Goal: Task Accomplishment & Management: Manage account settings

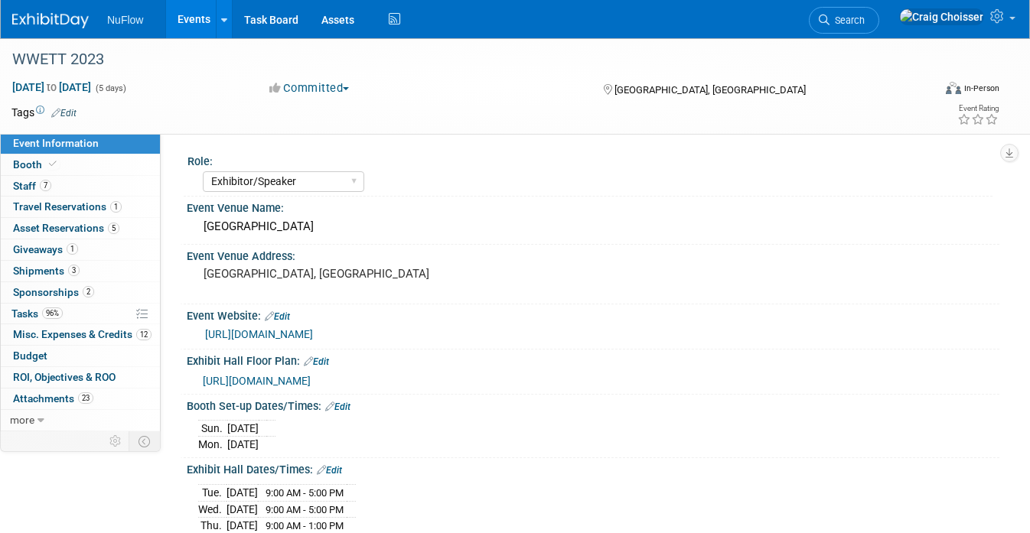
select select "Exhibitor/Speaker"
click at [197, 21] on link "Events" at bounding box center [194, 19] width 56 height 38
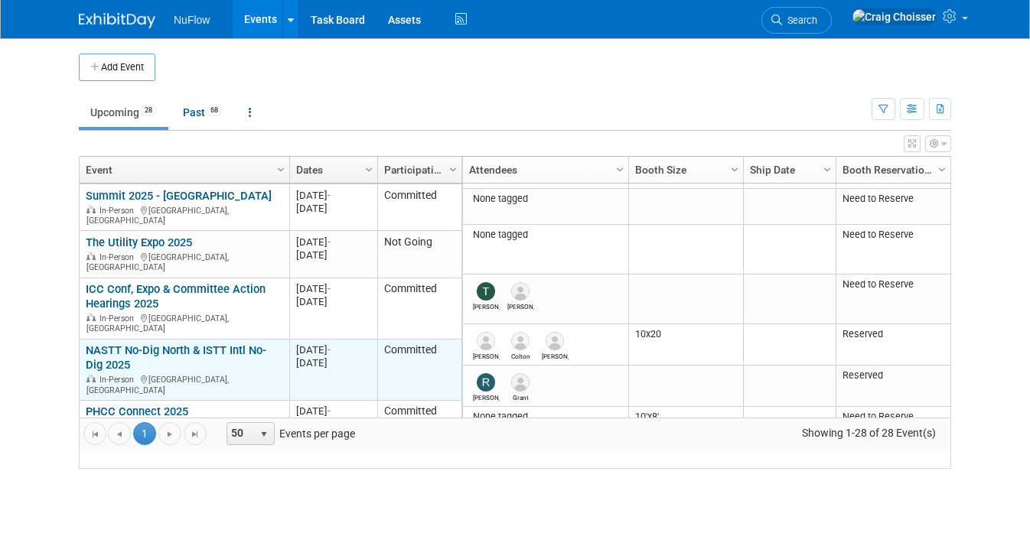
scroll to position [151, 0]
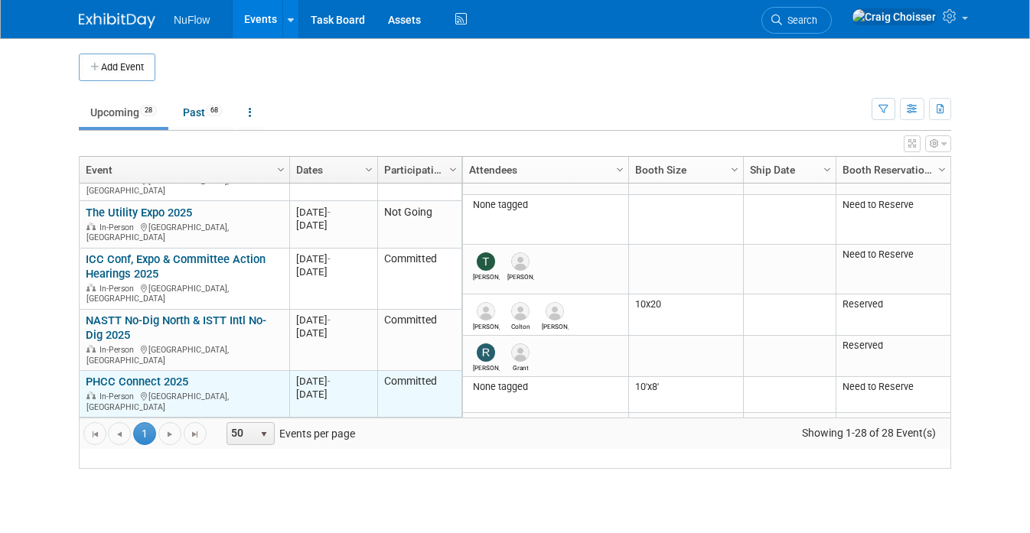
click at [163, 375] on link "PHCC Connect 2025" at bounding box center [137, 382] width 103 height 14
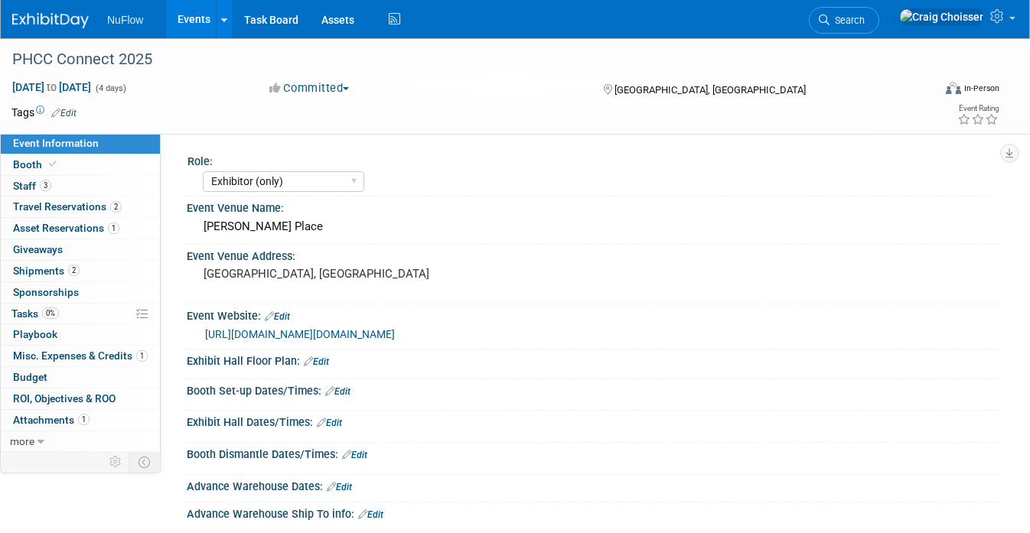
select select "Exhibitor (only)"
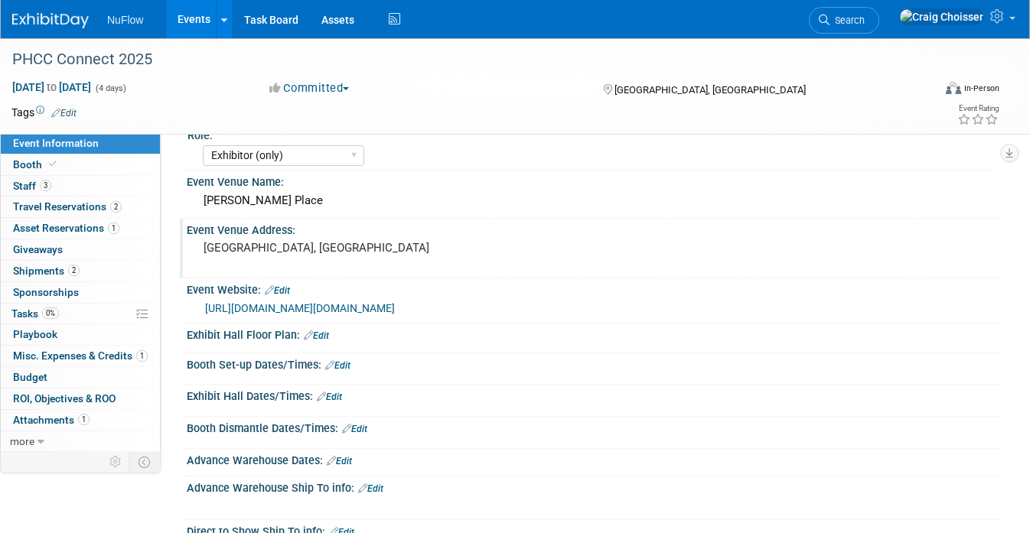
scroll to position [10, 0]
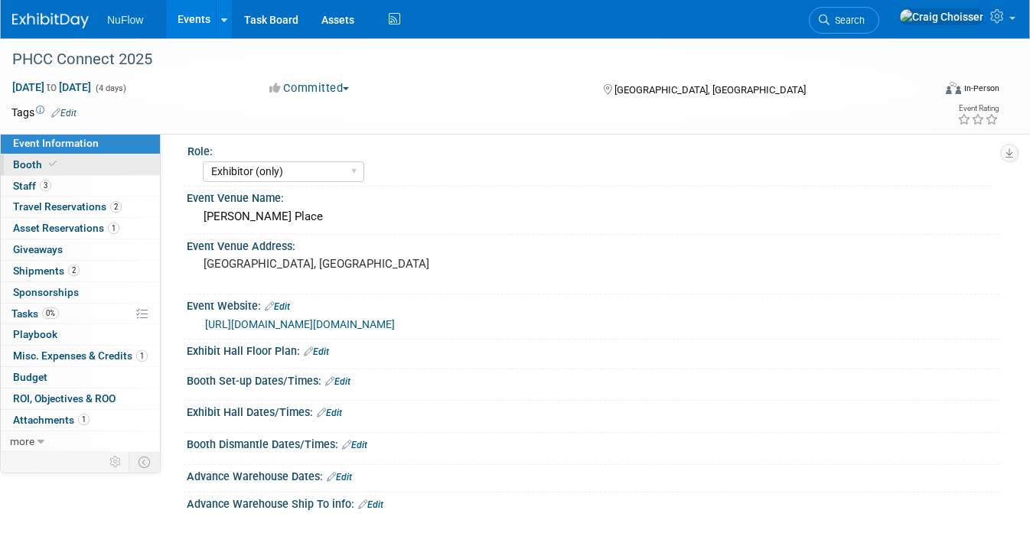
click at [31, 165] on span "Booth" at bounding box center [36, 164] width 47 height 12
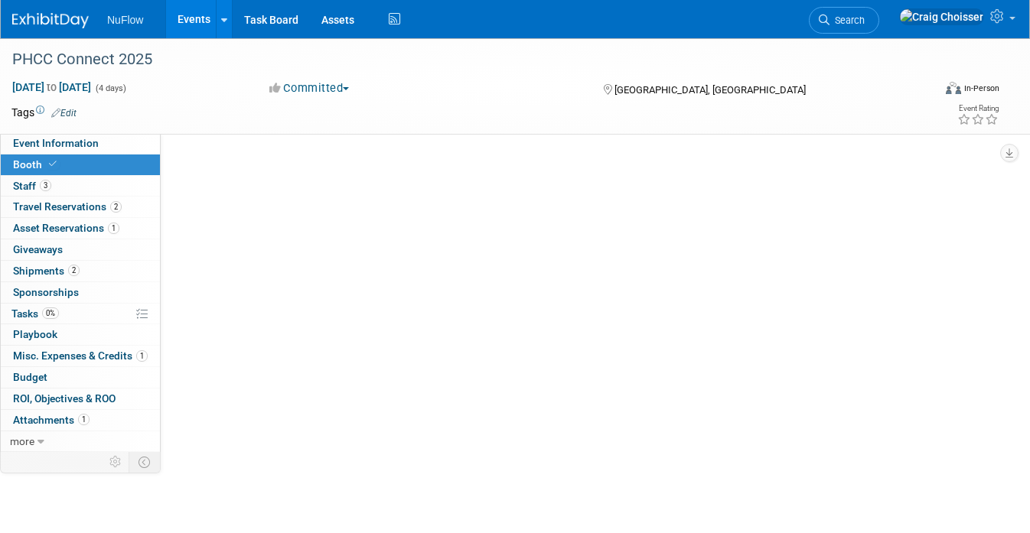
scroll to position [0, 0]
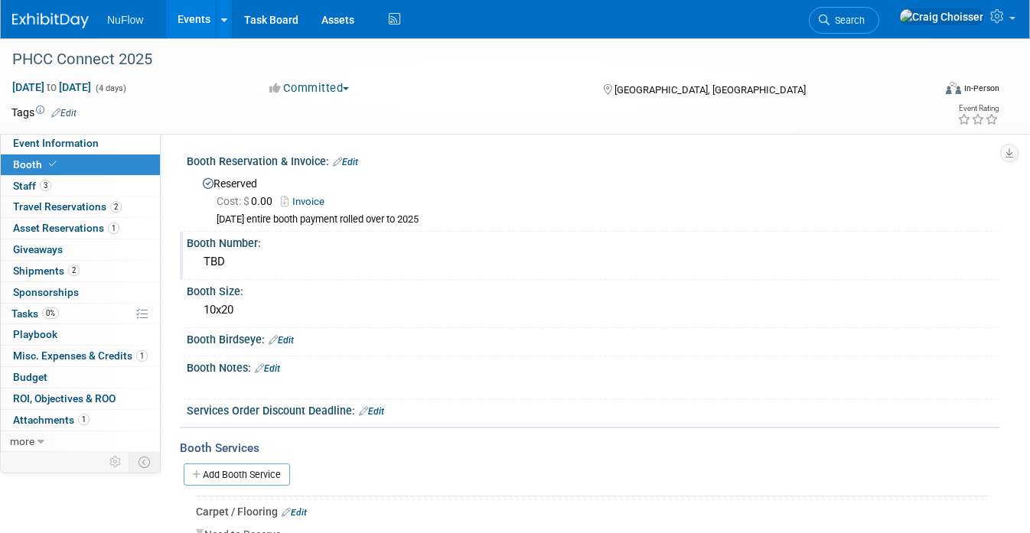
click at [222, 265] on div "TBD" at bounding box center [593, 262] width 790 height 24
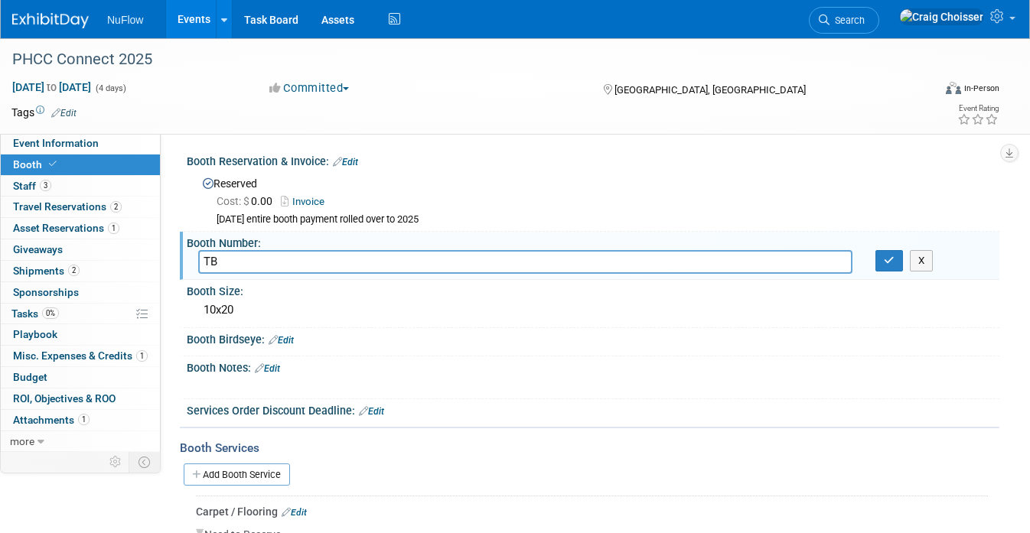
type input "T"
type input "629"
click at [228, 306] on div "10x20" at bounding box center [593, 310] width 790 height 24
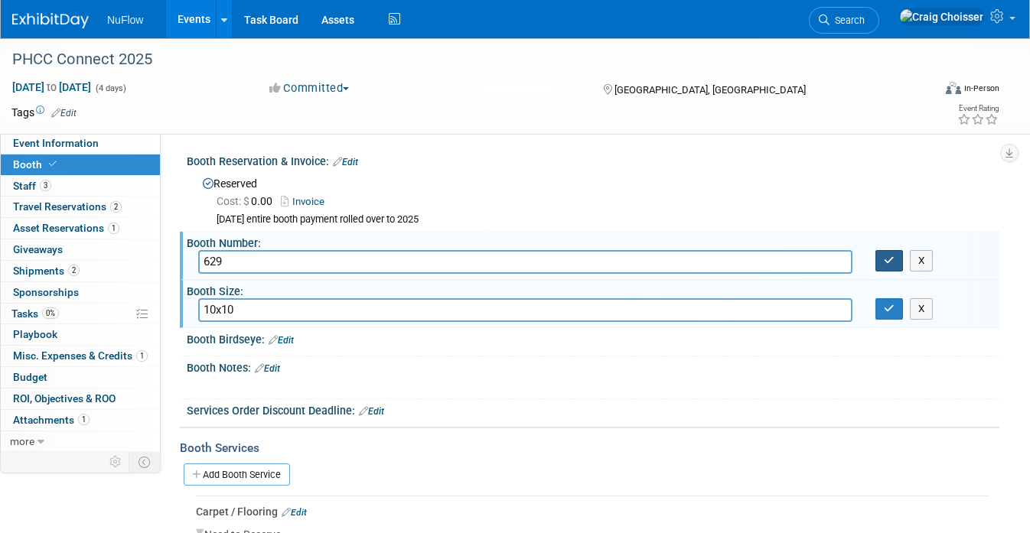
type input "10x10"
click at [883, 264] on button "button" at bounding box center [889, 260] width 28 height 21
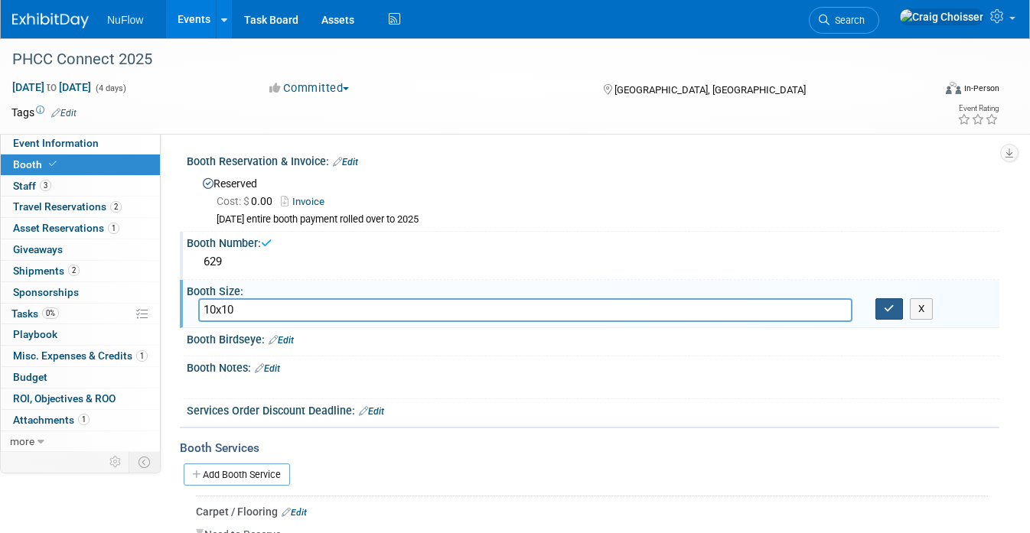
click at [888, 307] on icon "button" at bounding box center [889, 309] width 11 height 10
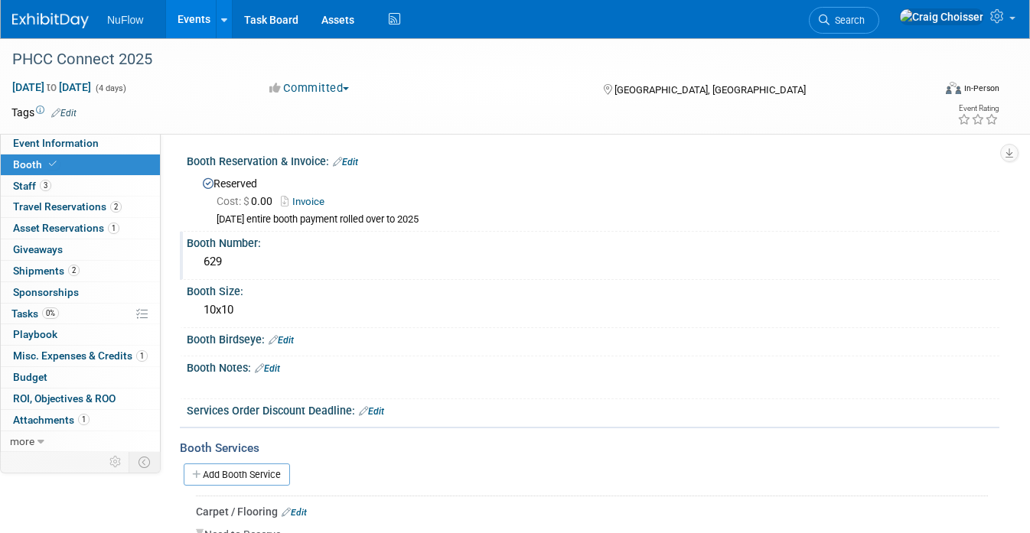
click at [354, 157] on link "Edit" at bounding box center [345, 162] width 25 height 11
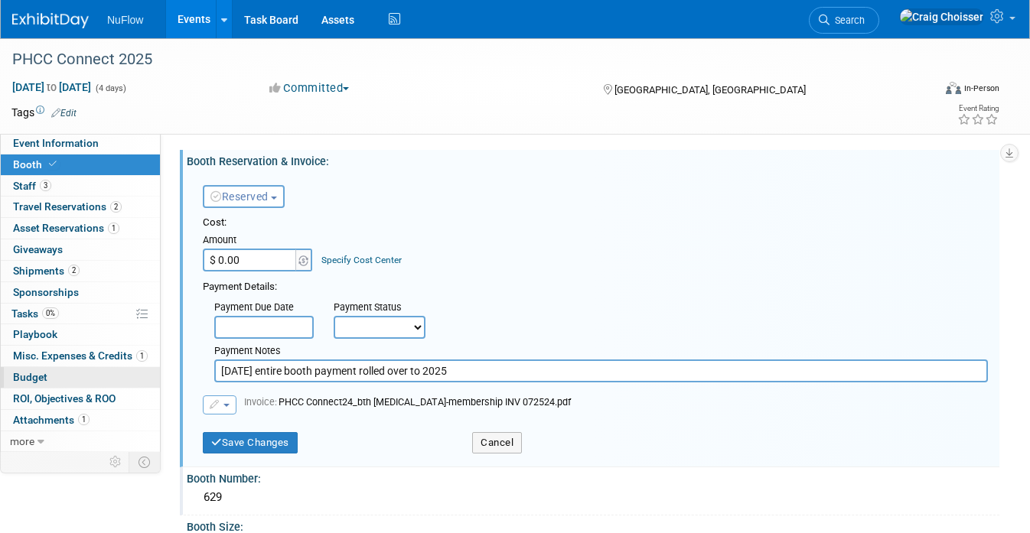
drag, startPoint x: 480, startPoint y: 366, endPoint x: 149, endPoint y: 366, distance: 331.3
click at [220, 364] on input "[DATE] entire booth payment rolled over to 2025" at bounding box center [600, 371] width 773 height 23
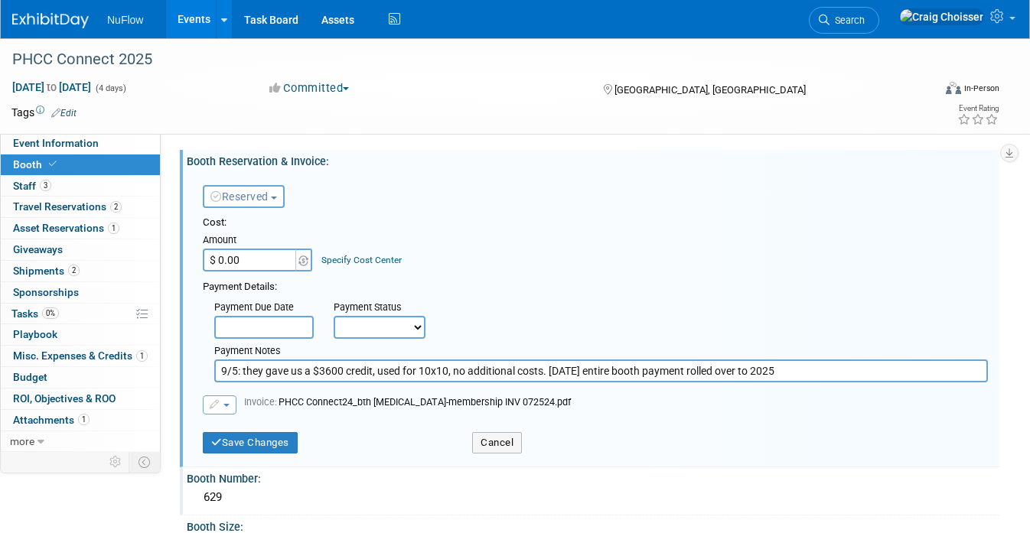
click at [236, 371] on input "9/5: they gave us a $3600 credit, used for 10x10, no additional costs. [DATE] e…" at bounding box center [600, 371] width 773 height 23
type input "[DATE]: they gave us a $3600 credit, used for 10x10, no additional costs. [DATE…"
click at [254, 437] on button "Save Changes" at bounding box center [250, 442] width 95 height 21
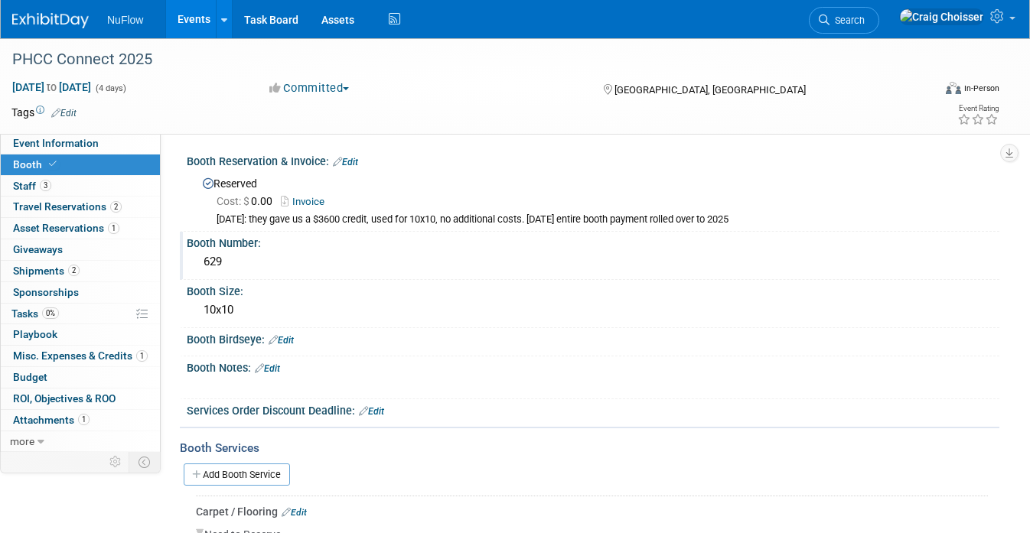
click at [353, 159] on link "Edit" at bounding box center [345, 162] width 25 height 11
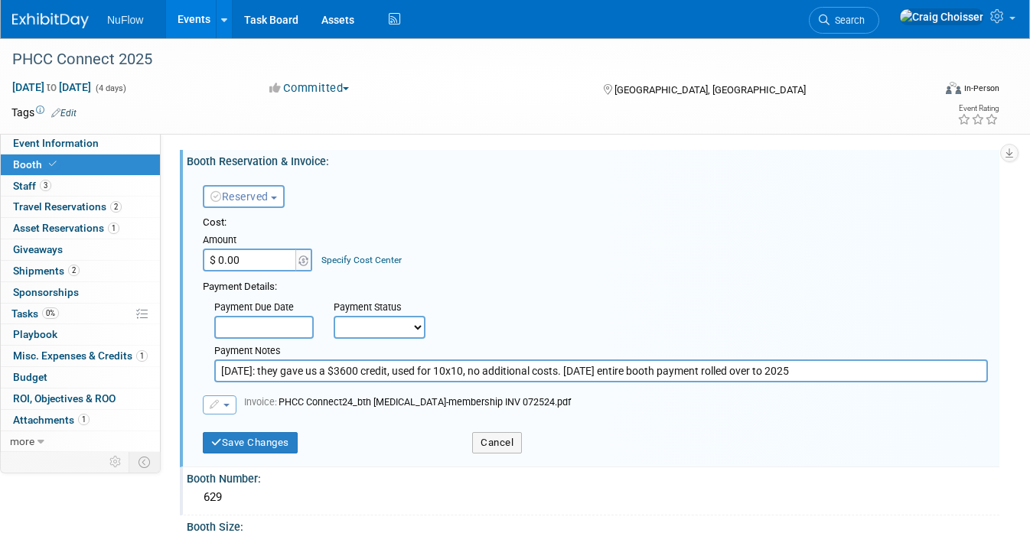
click at [389, 368] on input "[DATE]: they gave us a $3600 credit, used for 10x10, no additional costs. [DATE…" at bounding box center [600, 371] width 773 height 23
type input "[DATE]: they gave us a $3600 credit for 2024 space, used for 10x10, no addition…"
click at [258, 441] on button "Save Changes" at bounding box center [250, 442] width 95 height 21
